Goal: Obtain resource: Download file/media

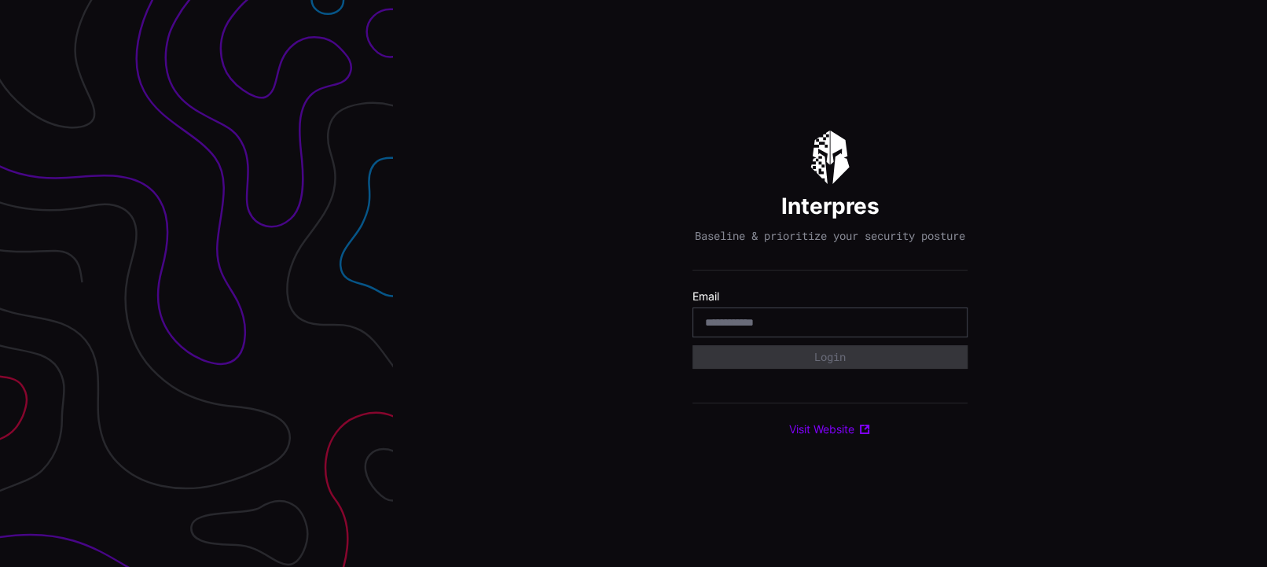
type input "*"
type input "**********"
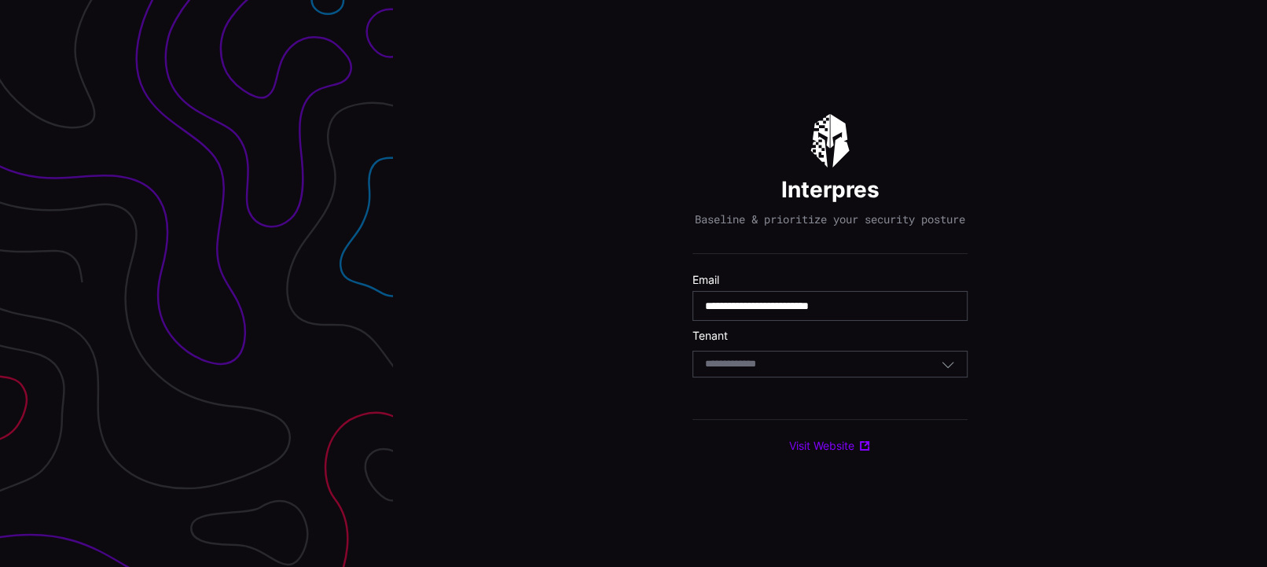
click at [789, 371] on div "Select Tenant" at bounding box center [823, 364] width 236 height 14
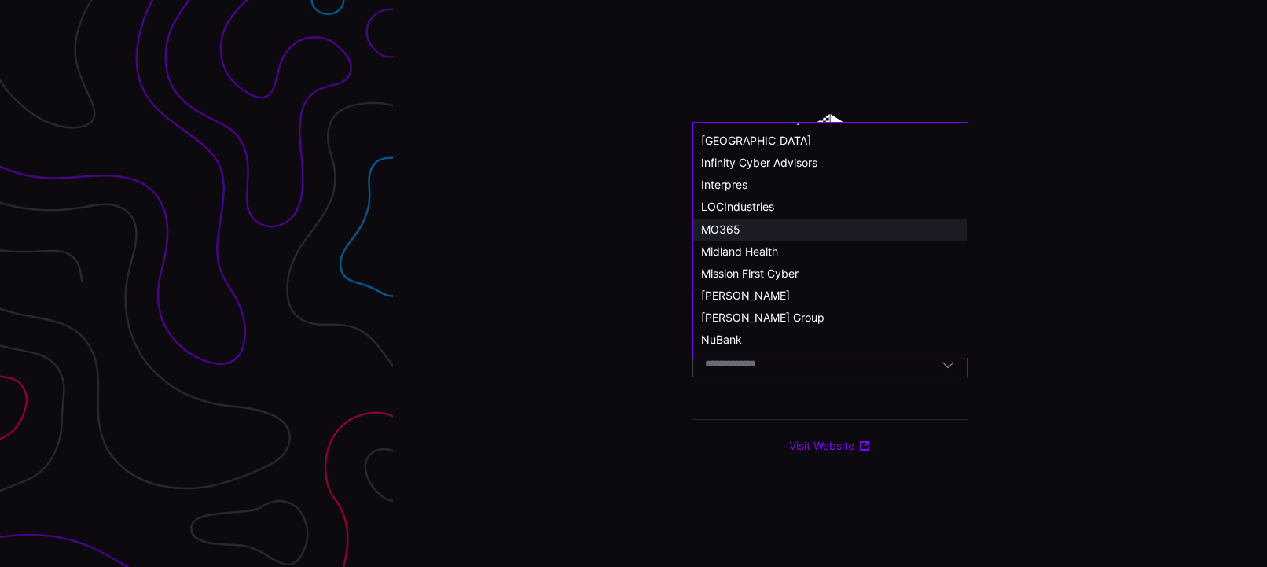
scroll to position [786, 0]
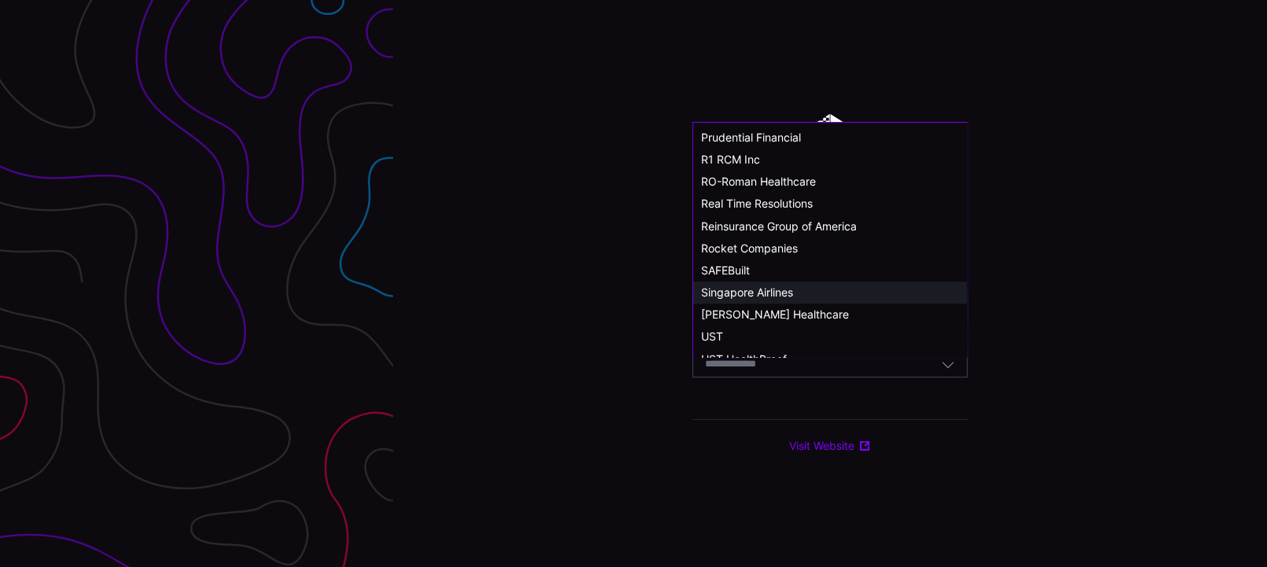
click at [782, 288] on span "Singapore Airlines" at bounding box center [747, 291] width 92 height 13
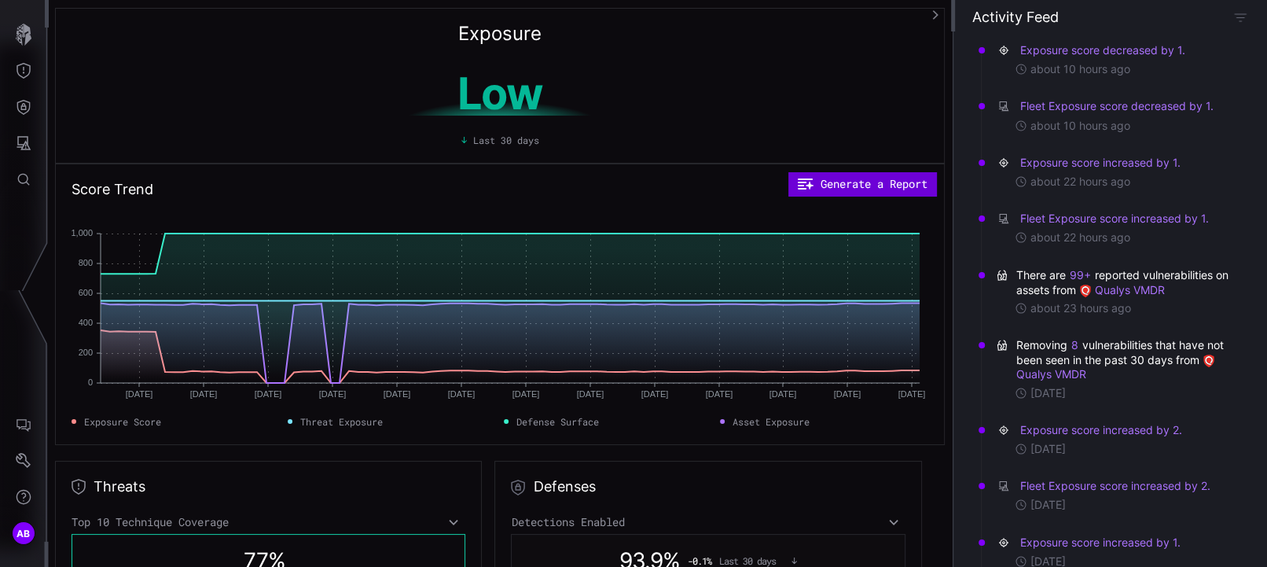
click at [876, 182] on button "Generate a Report" at bounding box center [863, 184] width 148 height 24
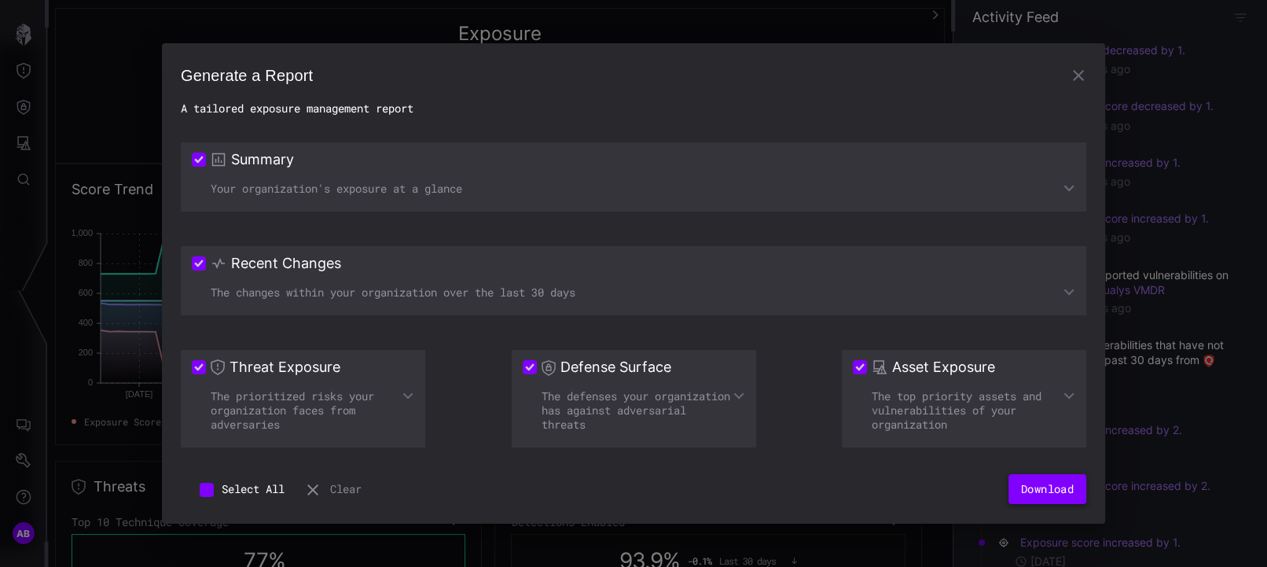
click at [1023, 498] on button "Download" at bounding box center [1048, 489] width 78 height 30
click at [1074, 83] on icon "button" at bounding box center [1078, 75] width 19 height 19
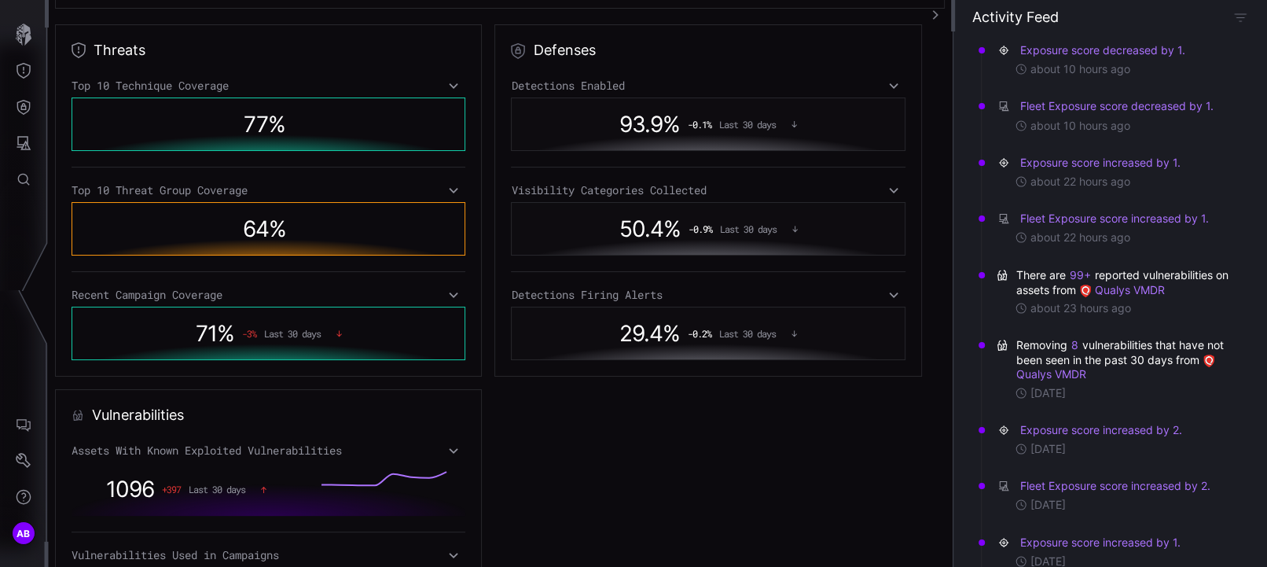
scroll to position [349, 0]
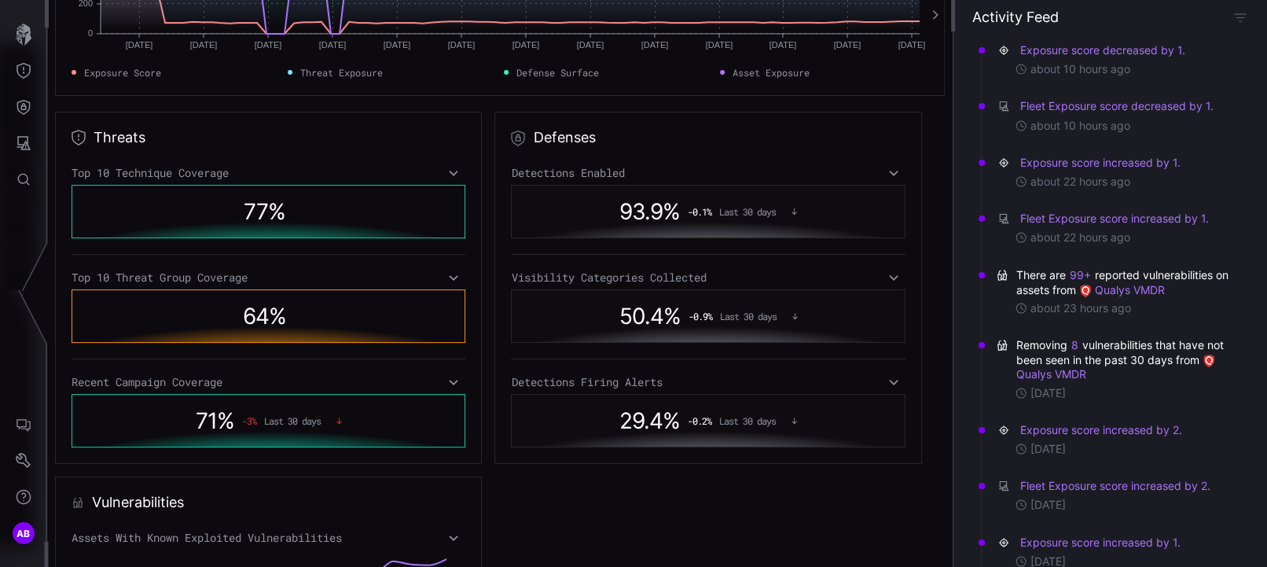
click at [653, 502] on div "Threats Top 10 Technique Coverage 77 % Top 10 Threat Group Coverage 64 % Recent…" at bounding box center [500, 470] width 890 height 717
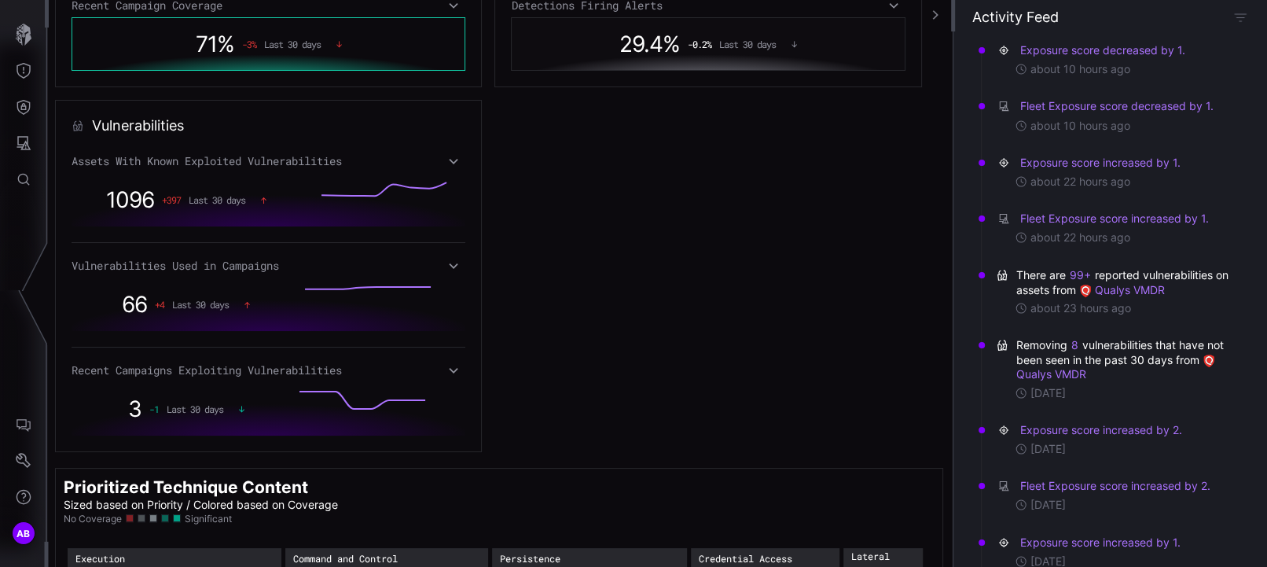
scroll to position [698, 0]
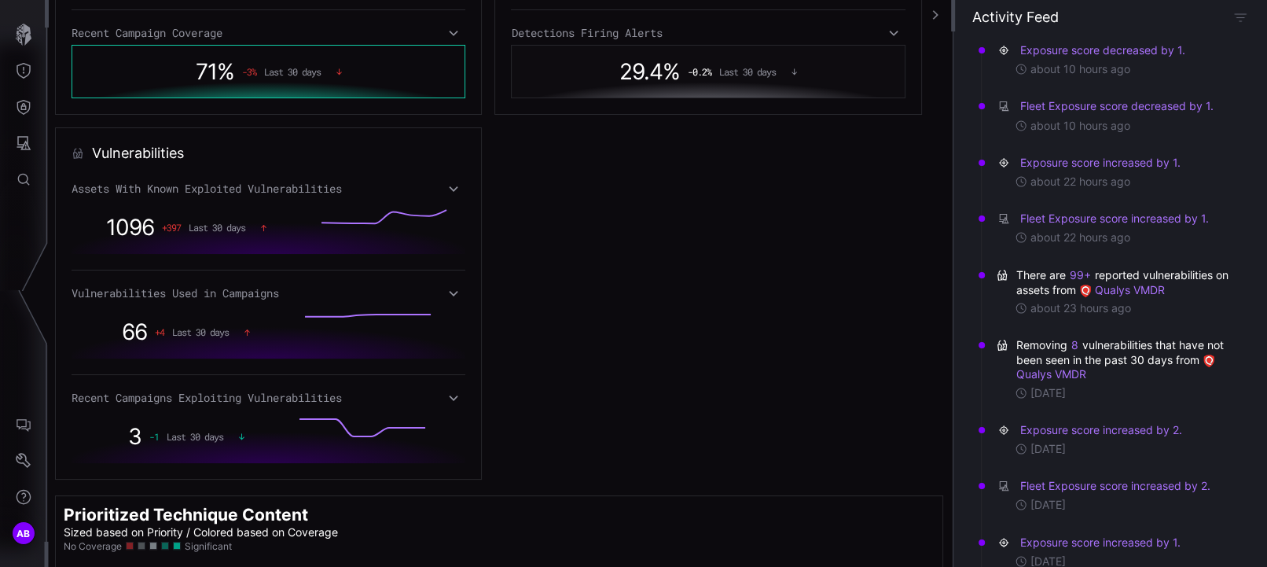
click at [782, 472] on div "Threats Top 10 Technique Coverage 77 % Top 10 Threat Group Coverage 64 % Recent…" at bounding box center [500, 121] width 890 height 717
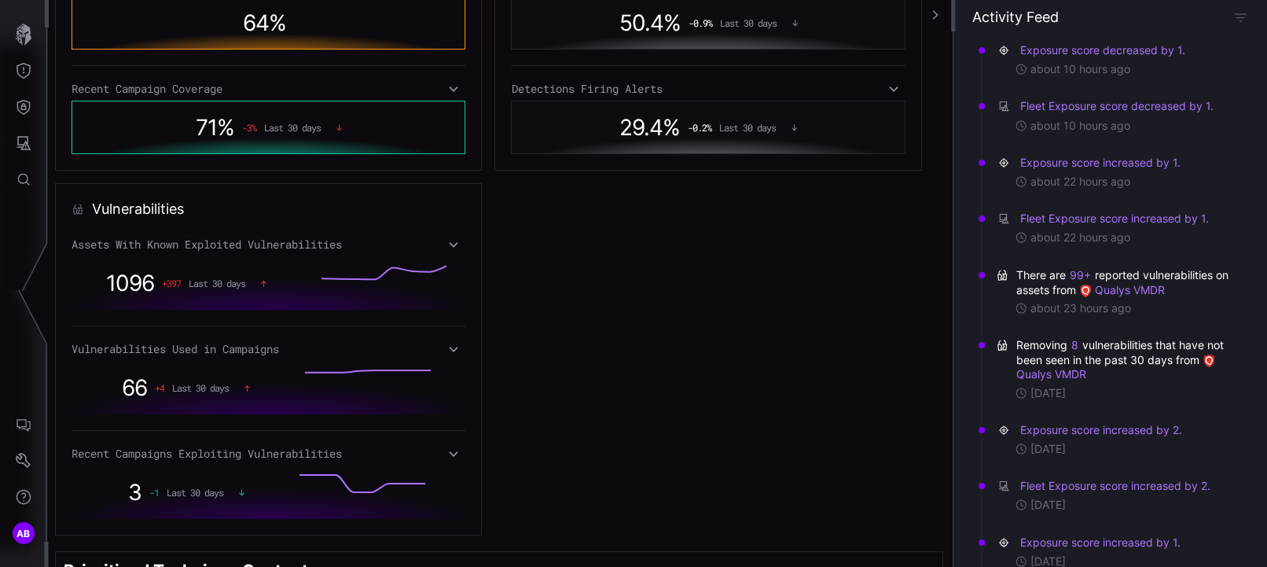
scroll to position [672, 0]
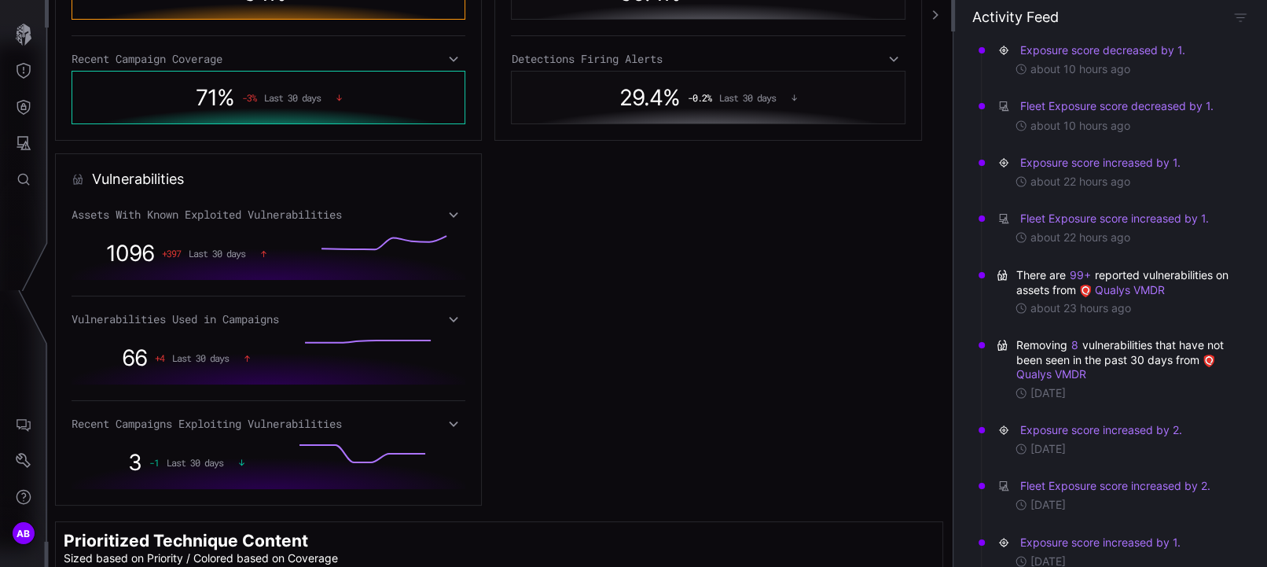
click at [453, 215] on icon at bounding box center [453, 214] width 11 height 13
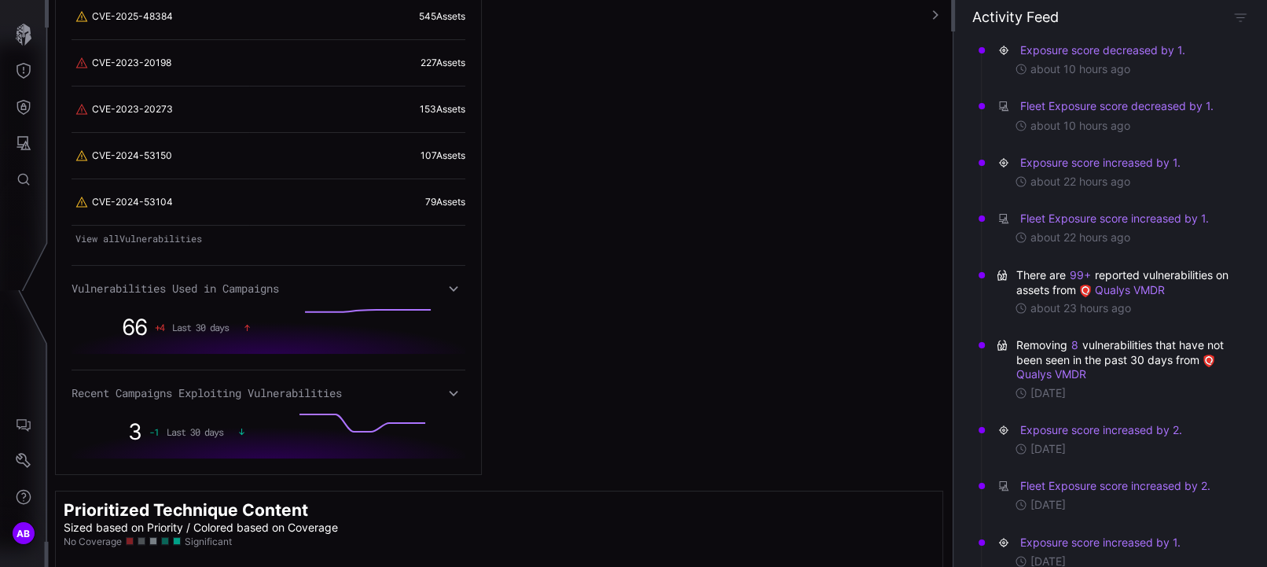
scroll to position [1021, 0]
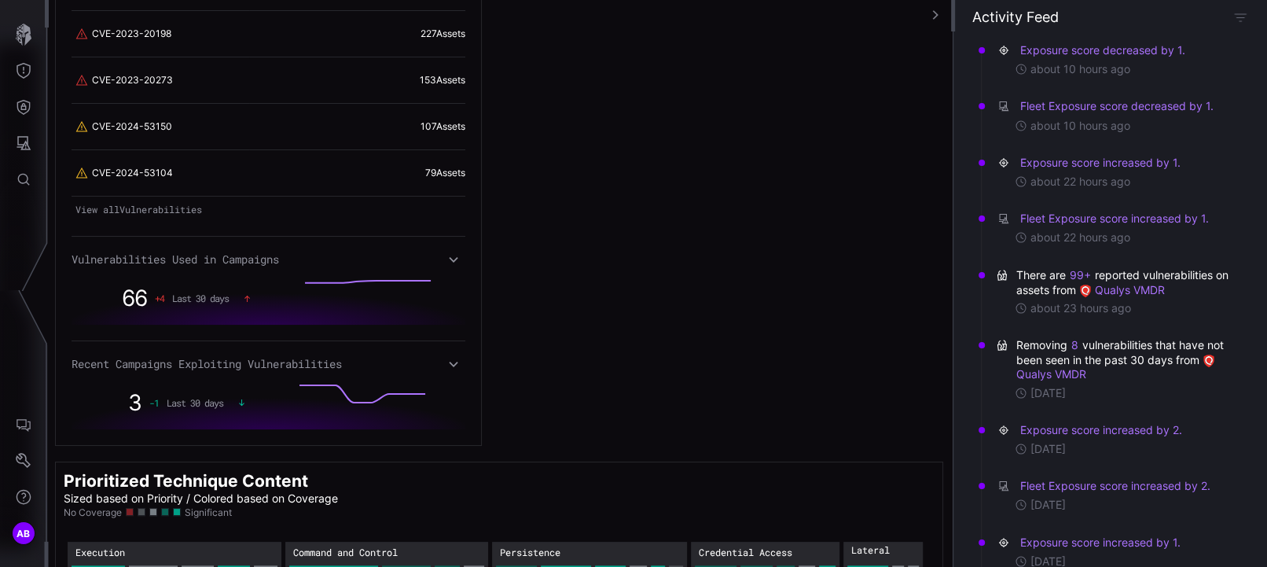
click at [454, 255] on icon at bounding box center [453, 259] width 11 height 13
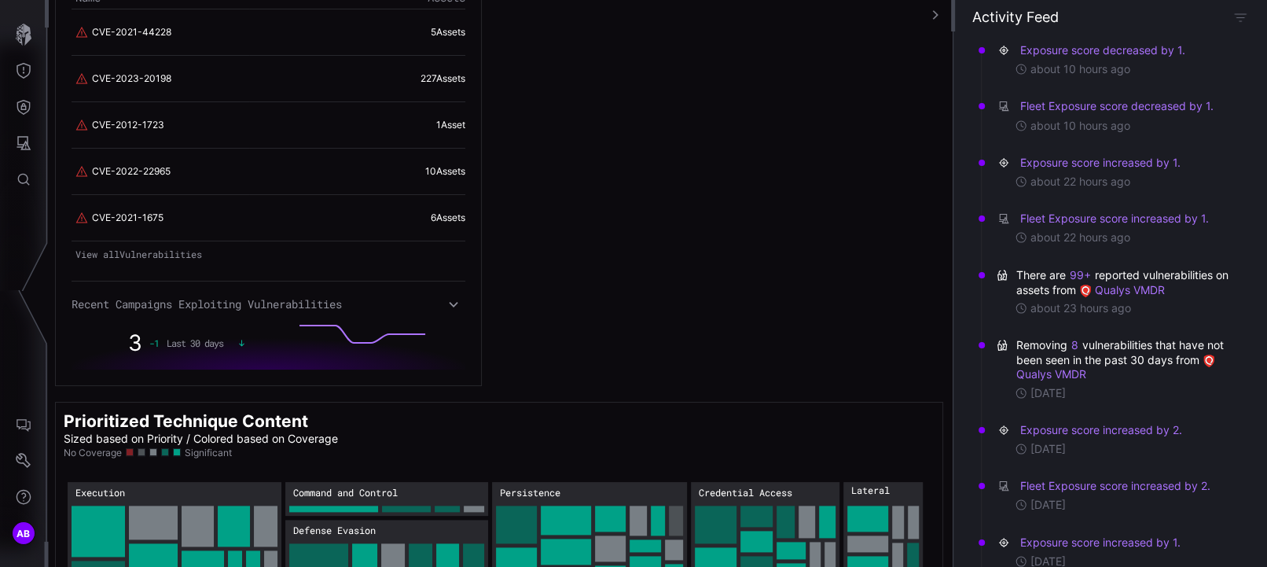
scroll to position [1371, 0]
click at [453, 300] on icon at bounding box center [453, 303] width 11 height 13
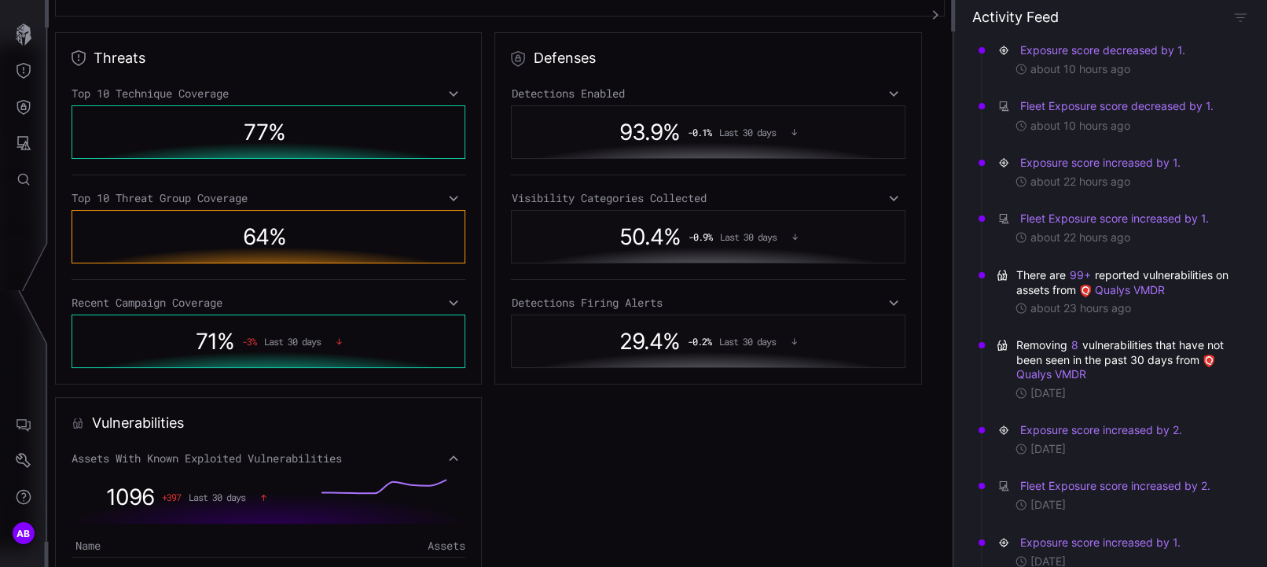
scroll to position [436, 0]
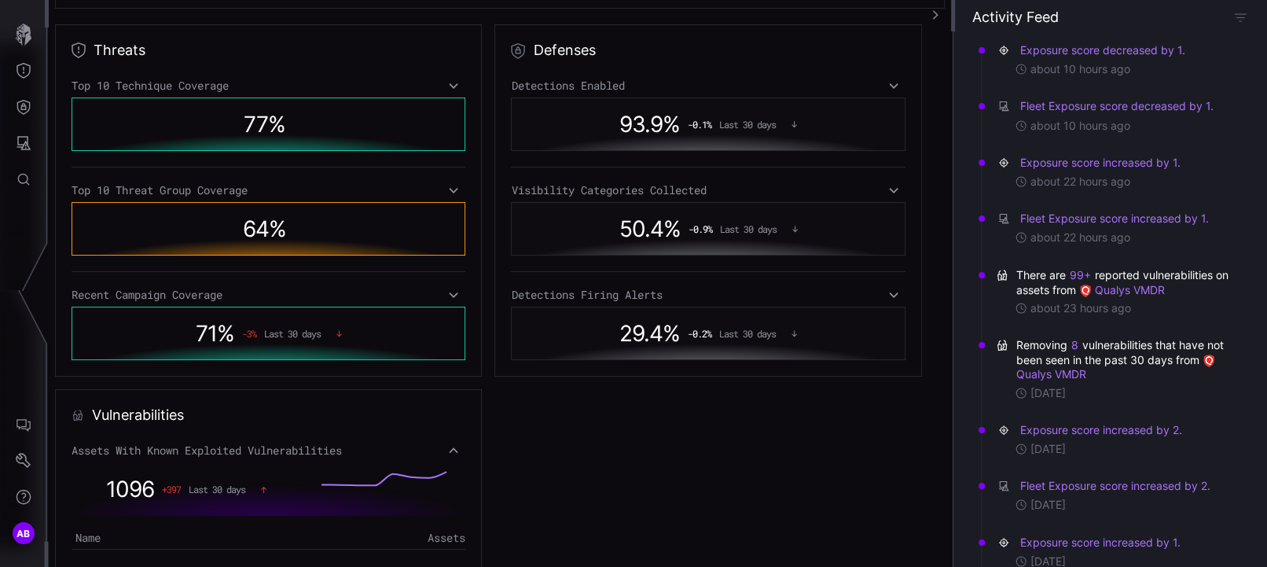
click at [451, 189] on icon at bounding box center [454, 191] width 9 height 6
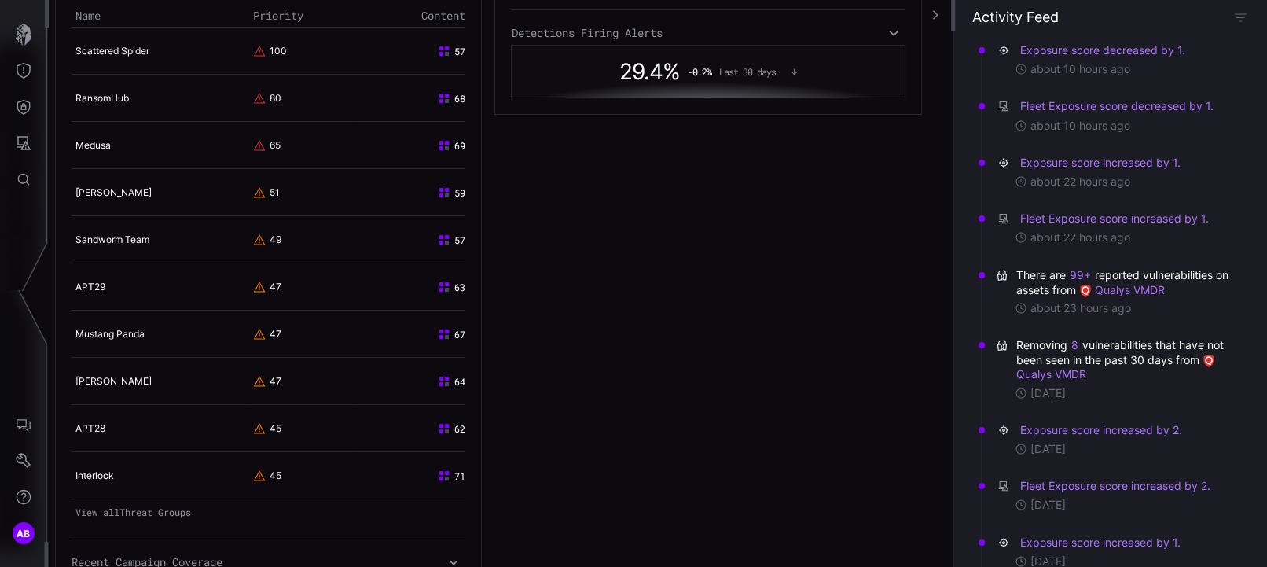
scroll to position [786, 0]
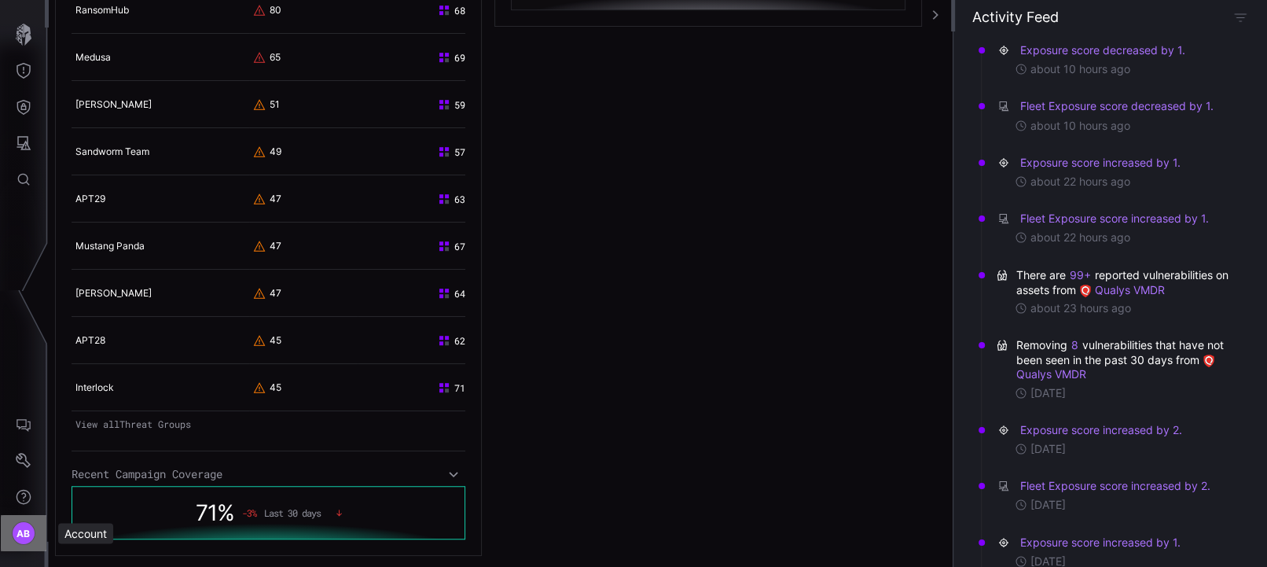
click at [23, 533] on span "AB" at bounding box center [24, 533] width 14 height 17
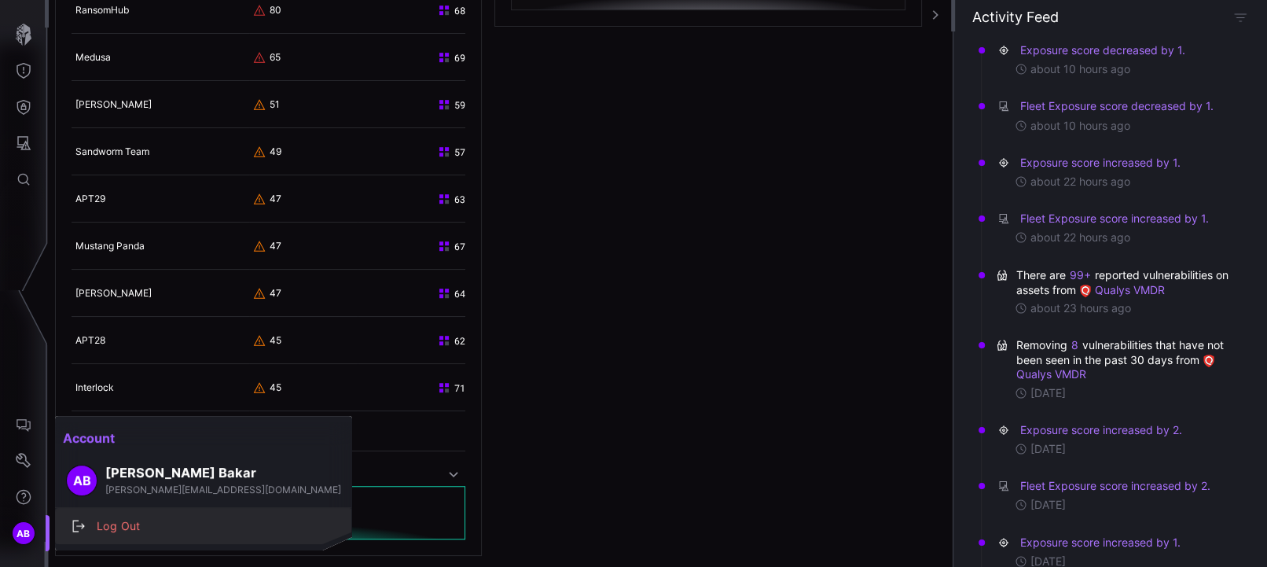
click at [126, 529] on div "Log Out" at bounding box center [212, 527] width 246 height 20
